Goal: Transaction & Acquisition: Download file/media

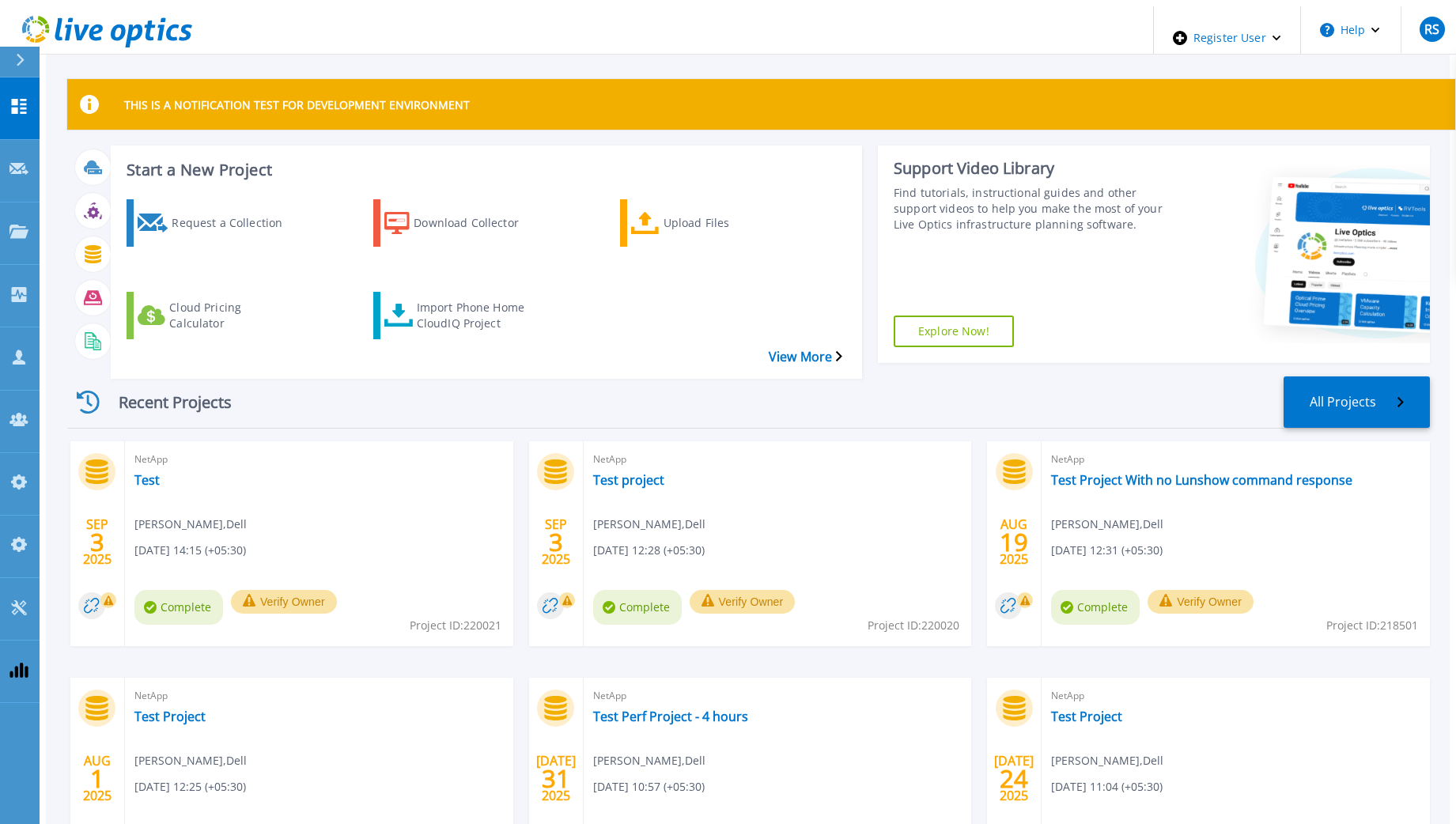
click at [21, 64] on icon at bounding box center [20, 60] width 9 height 12
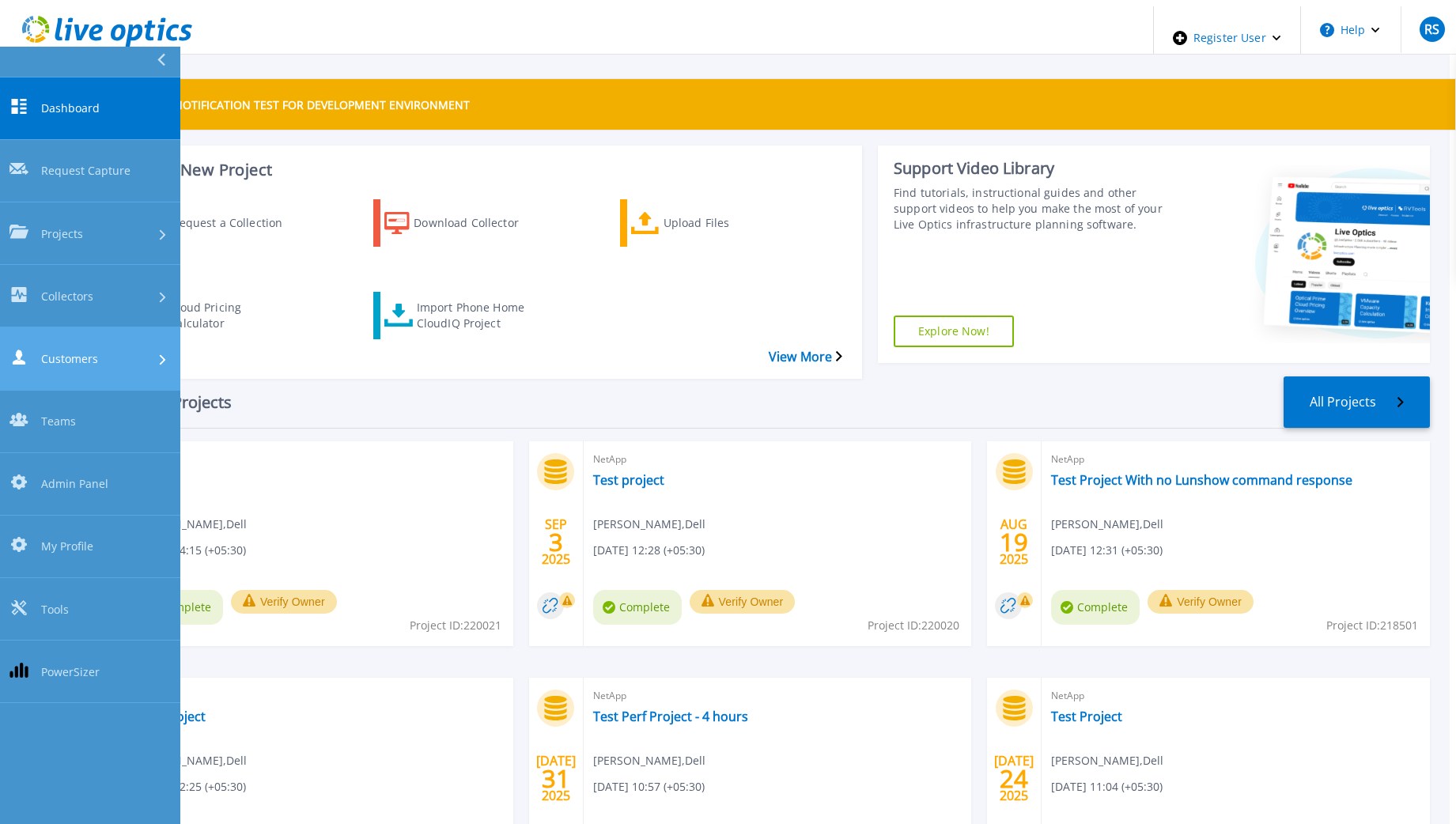
click at [86, 327] on link "Customers Customers" at bounding box center [90, 358] width 180 height 63
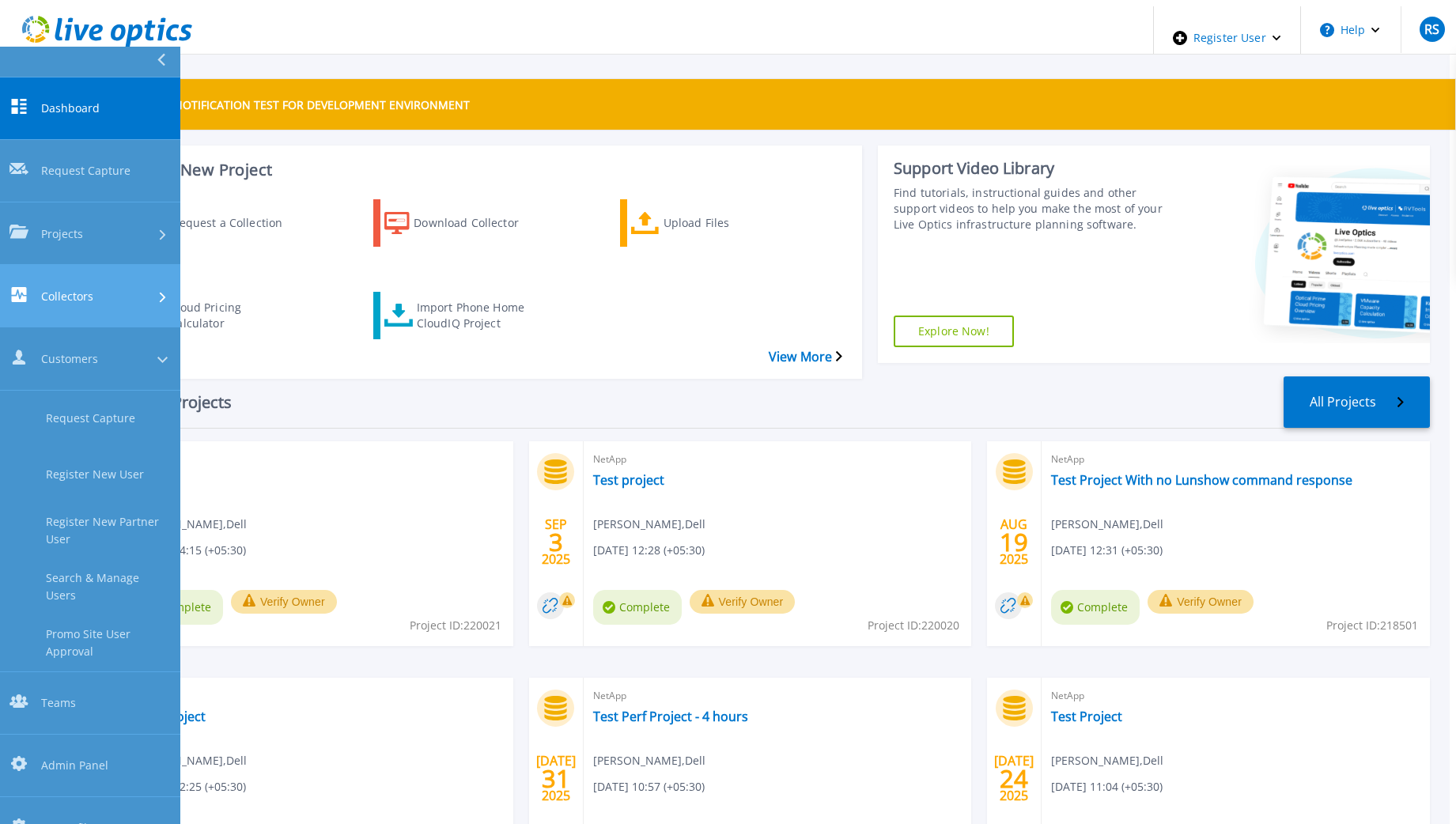
click at [113, 287] on div "Collectors" at bounding box center [90, 296] width 161 height 19
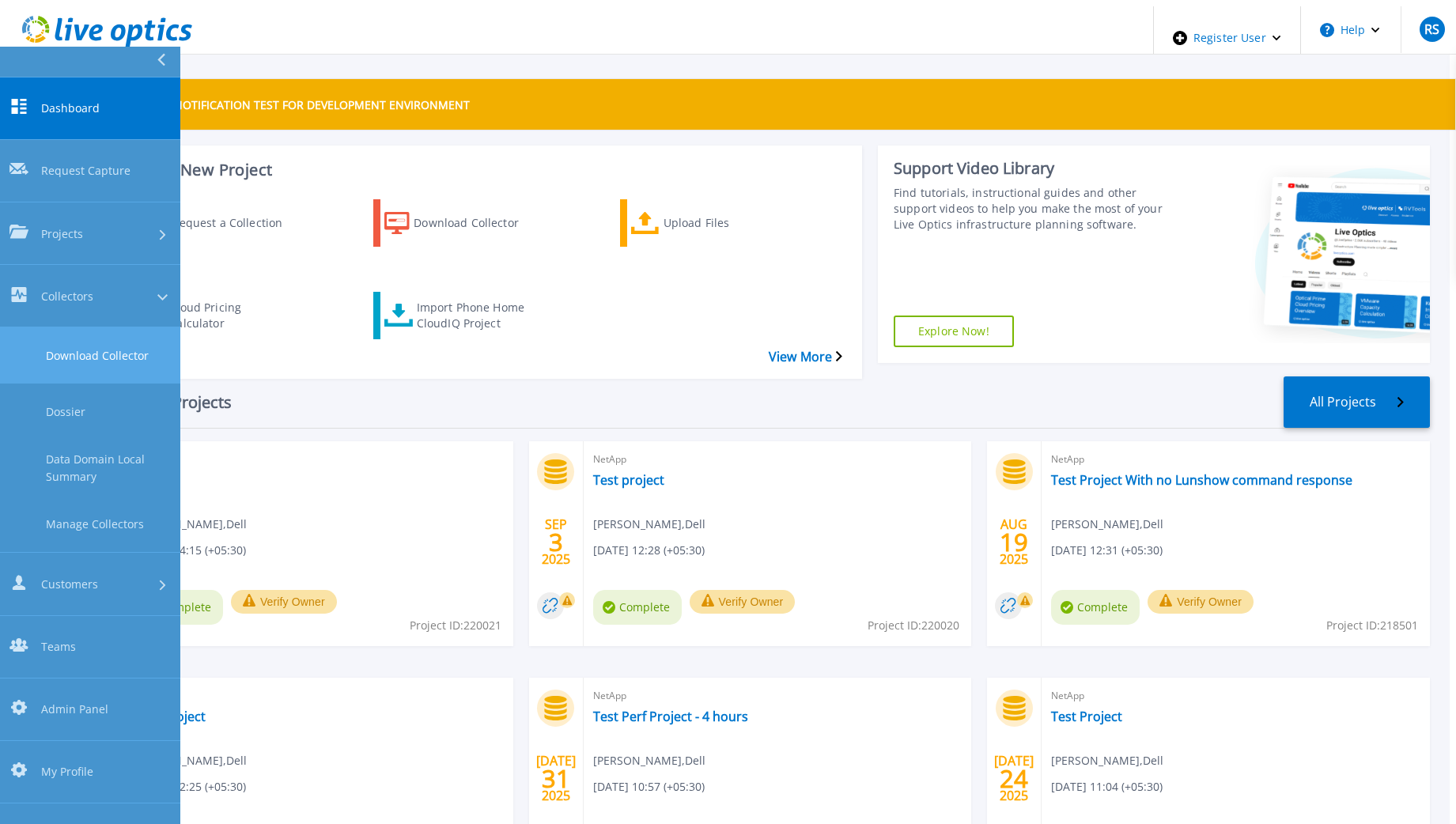
click at [115, 327] on link "Download Collector" at bounding box center [90, 356] width 180 height 56
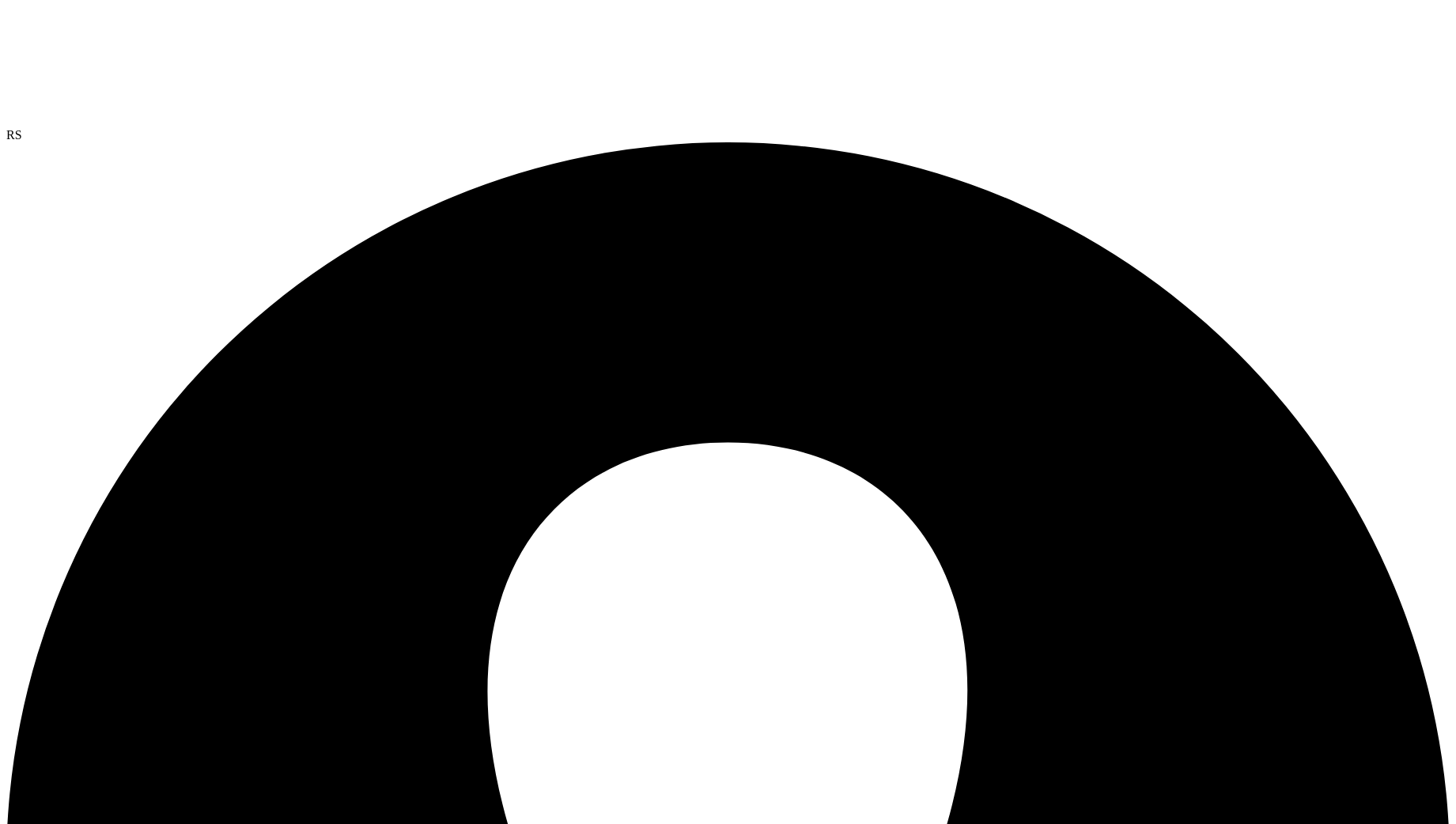
click at [134, 16] on icon at bounding box center [124, 65] width 237 height 118
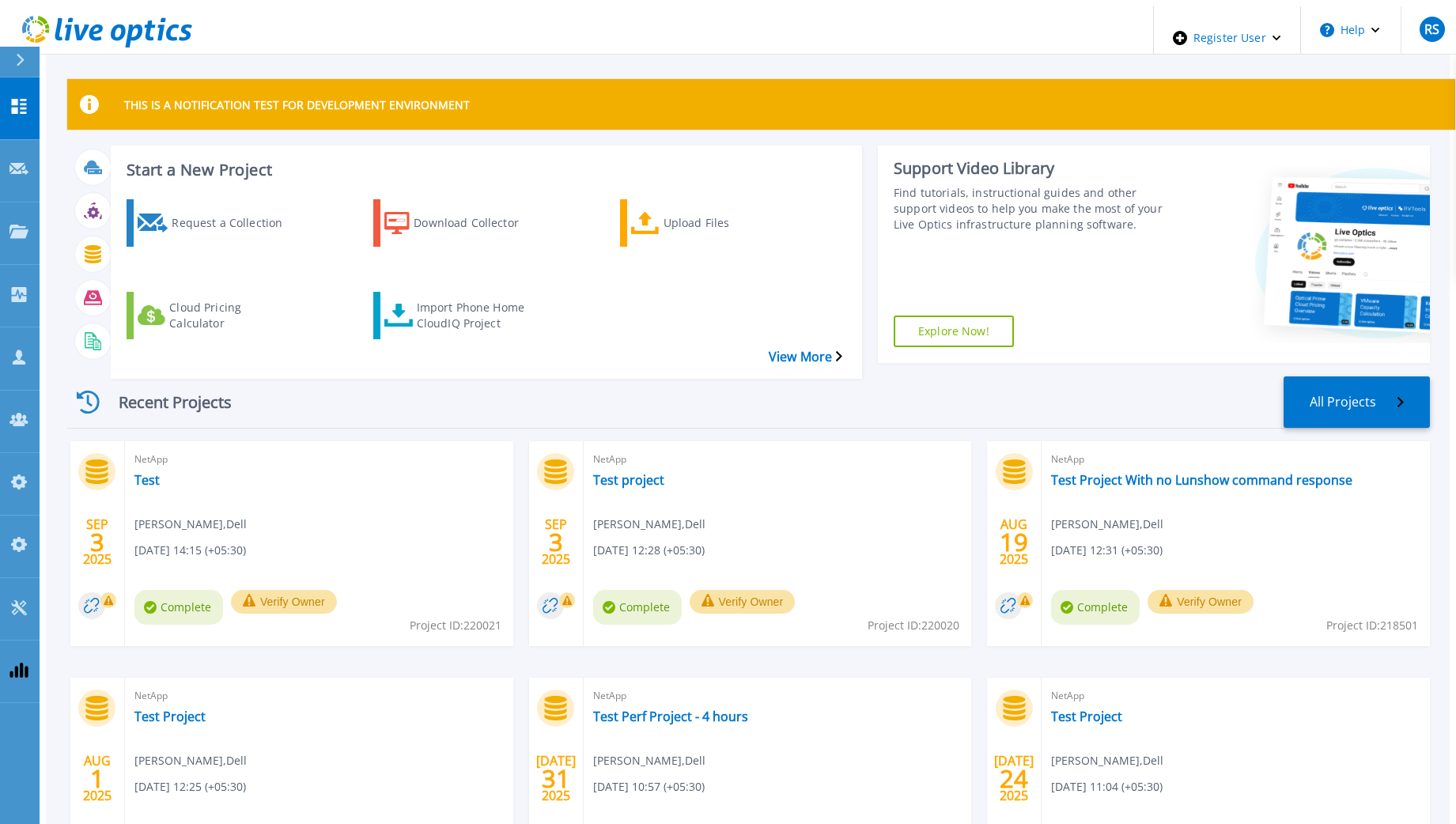
click at [563, 386] on div "Recent Projects All Projects" at bounding box center [748, 402] width 1363 height 52
click at [40, 202] on div "Projects" at bounding box center [77, 233] width 77 height 62
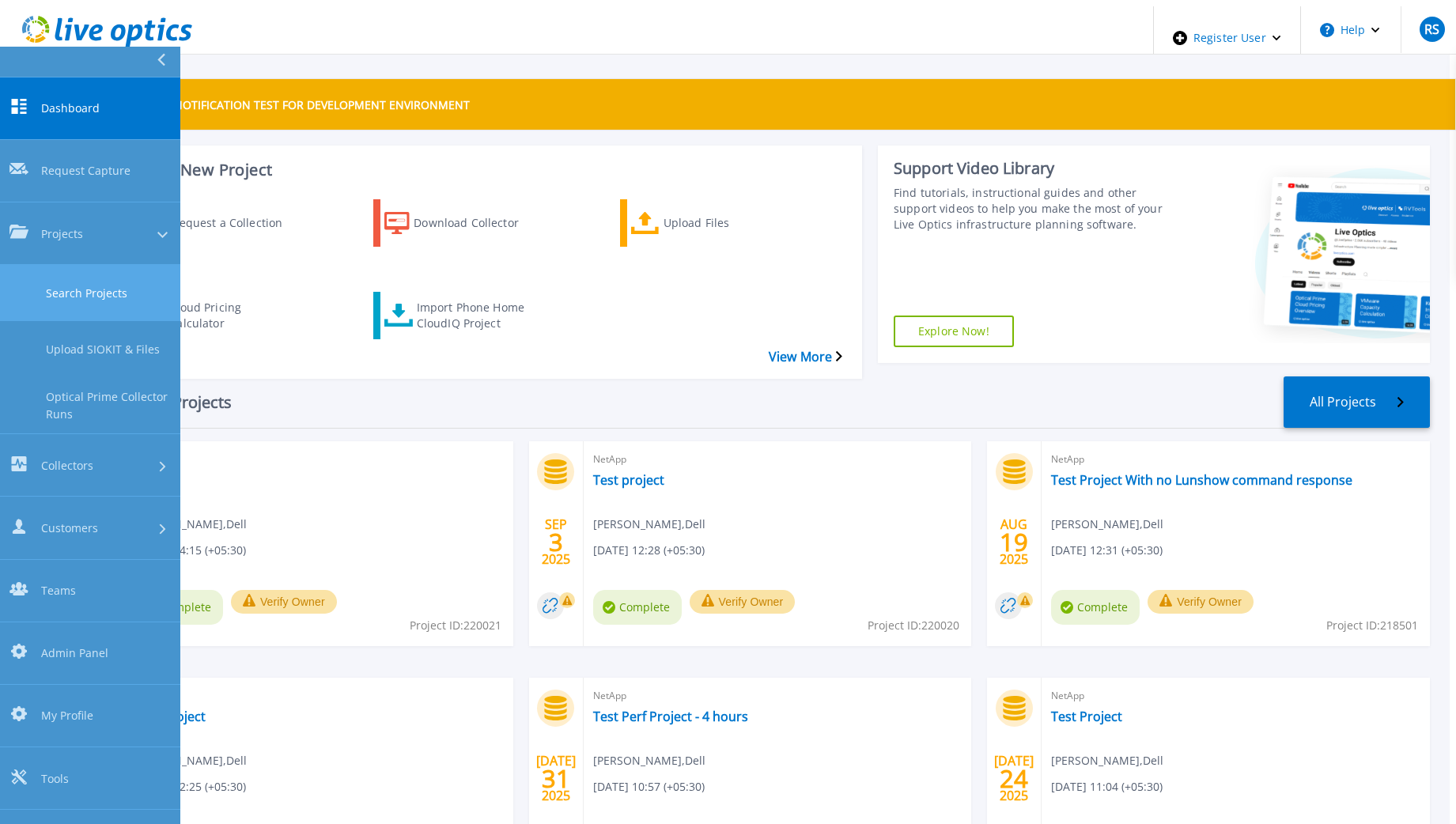
click at [86, 265] on link "Search Projects" at bounding box center [90, 293] width 180 height 56
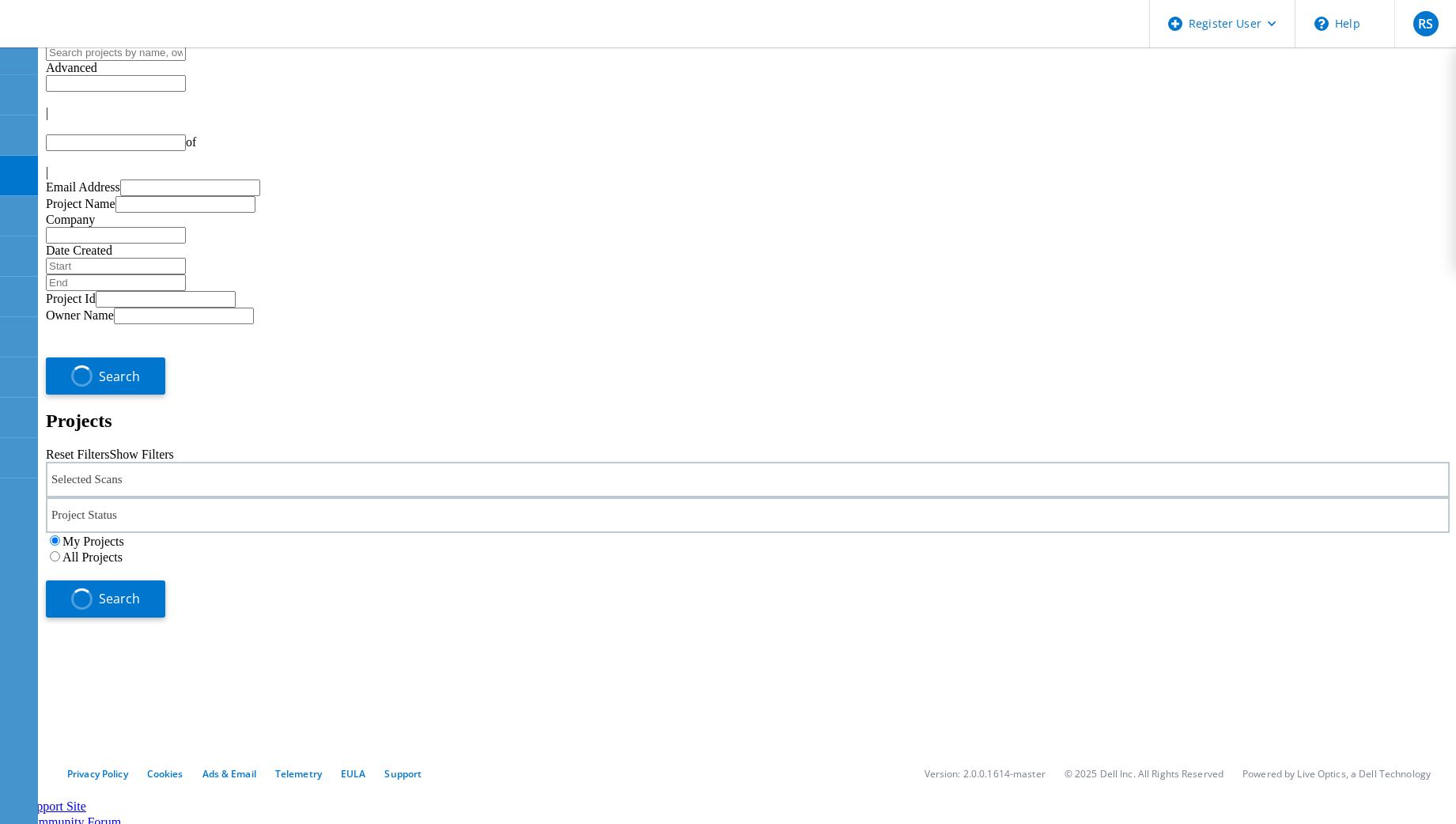
type input "1"
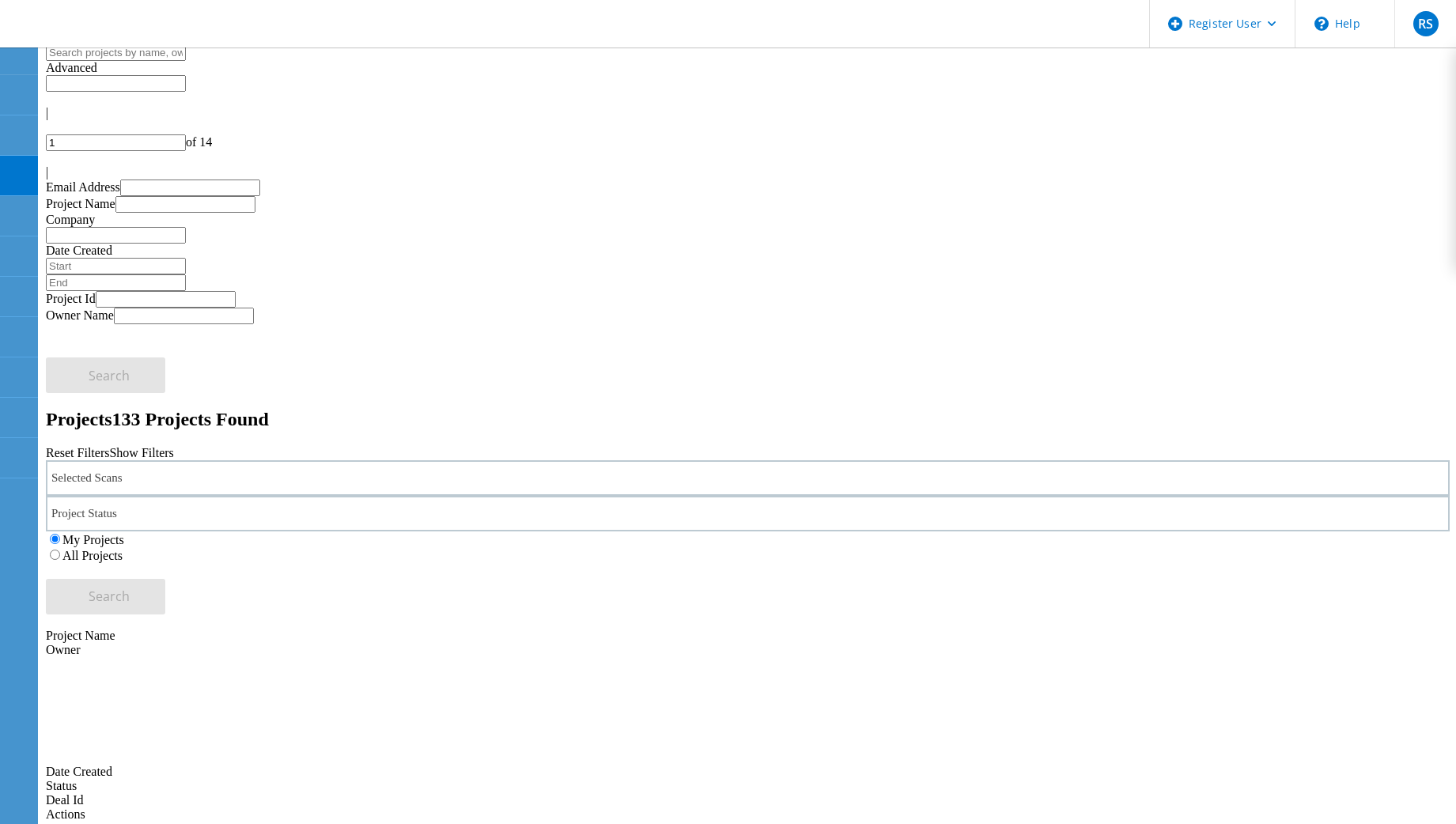
click at [498, 408] on div "Projects 133 Projects Found" at bounding box center [747, 419] width 1404 height 21
click at [293, 461] on div "Selected Scans" at bounding box center [747, 478] width 1404 height 35
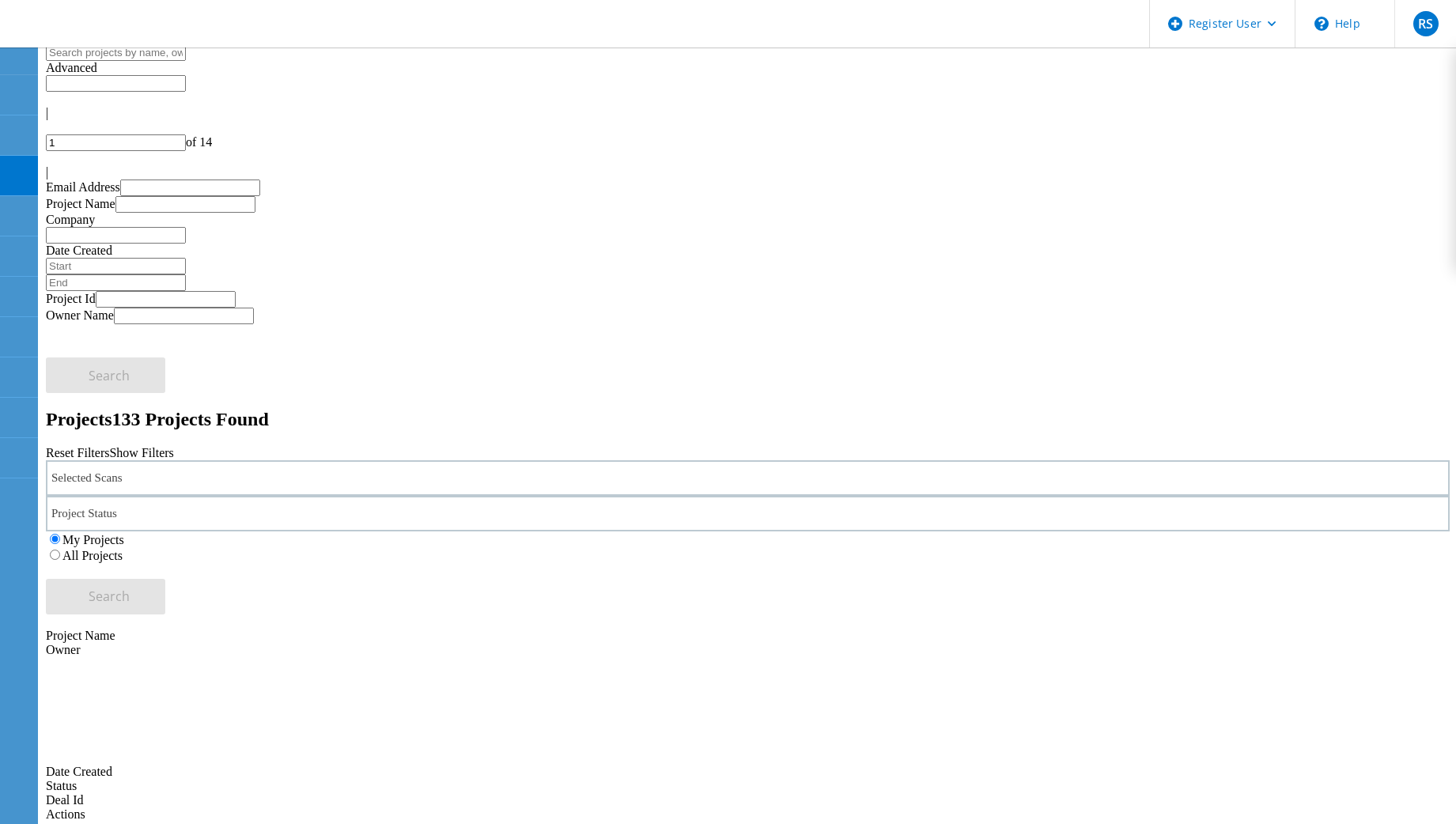
click at [445, 408] on div "Projects 133 Projects Found" at bounding box center [747, 419] width 1404 height 21
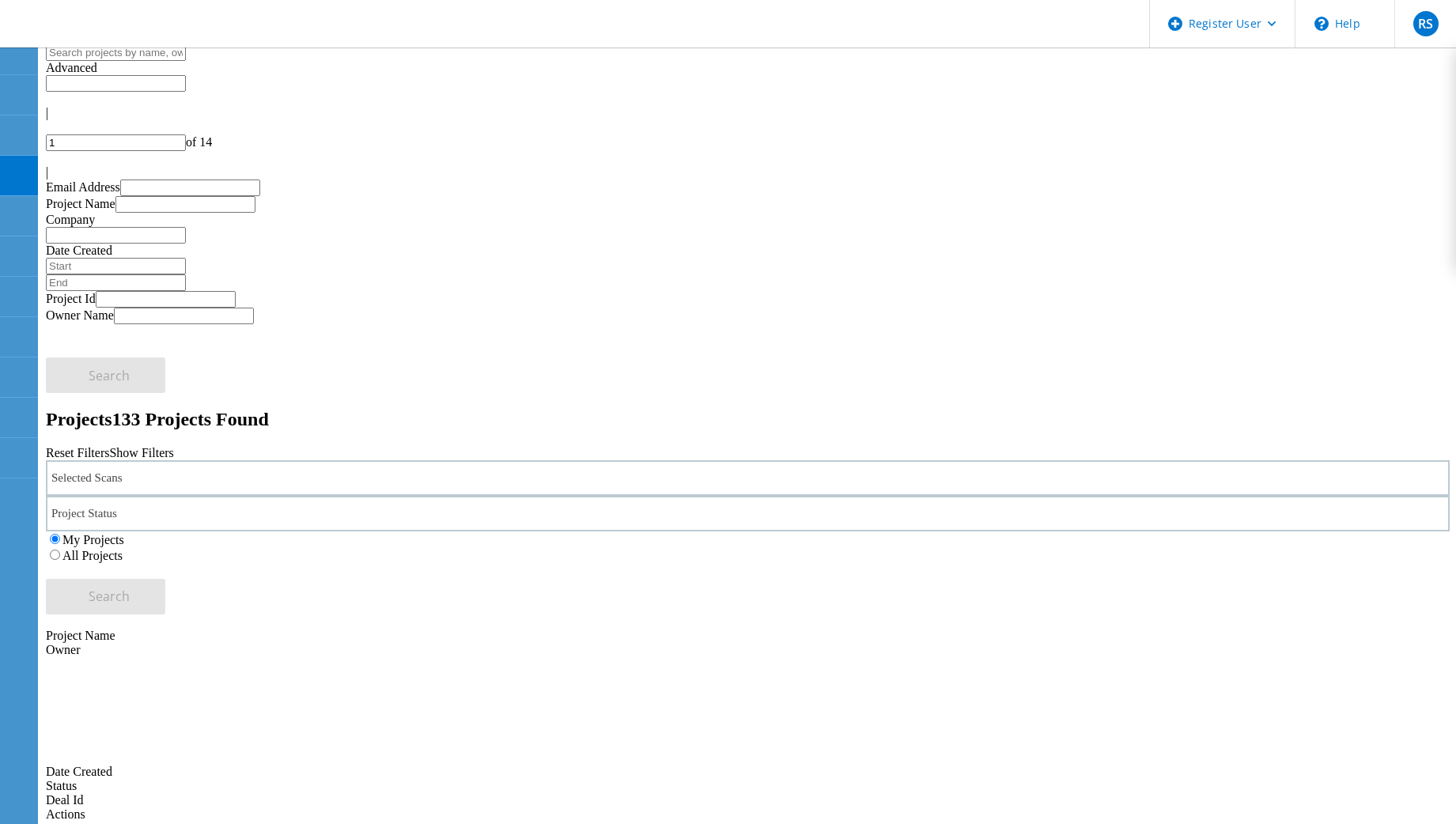
click at [445, 408] on div "Projects 133 Projects Found" at bounding box center [747, 419] width 1404 height 21
